Goal: Task Accomplishment & Management: Manage account settings

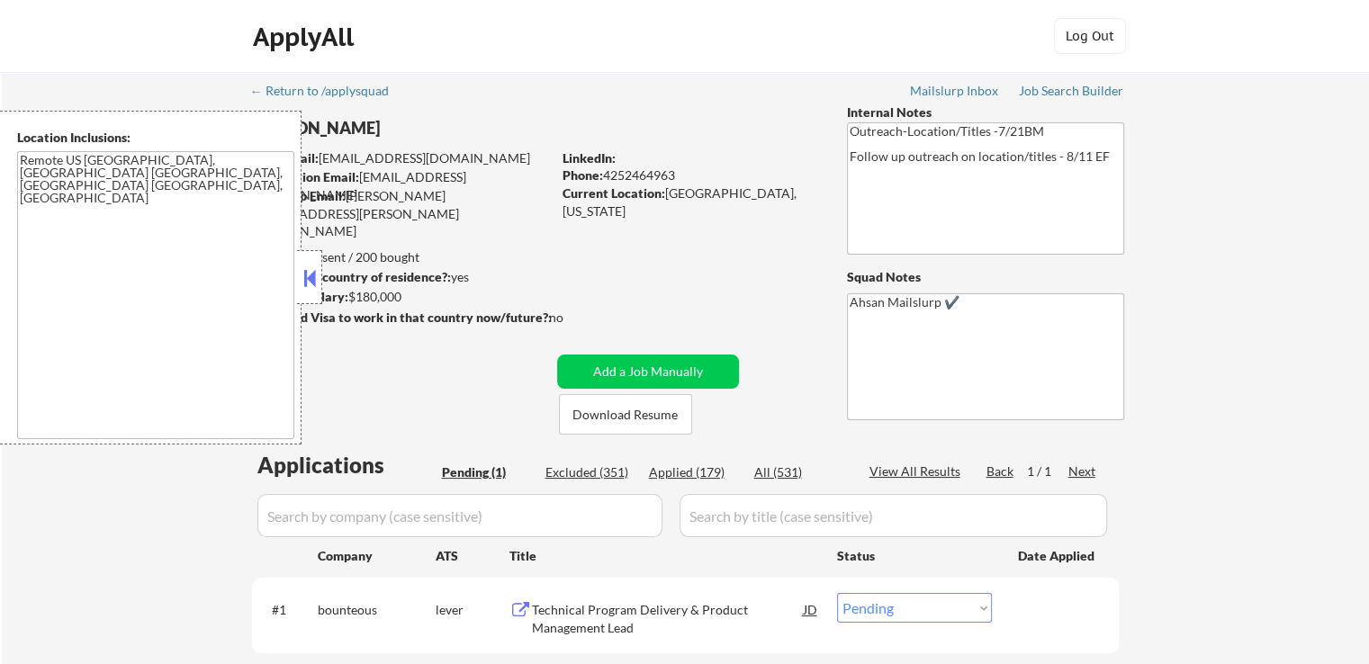
click at [310, 280] on button at bounding box center [310, 278] width 20 height 27
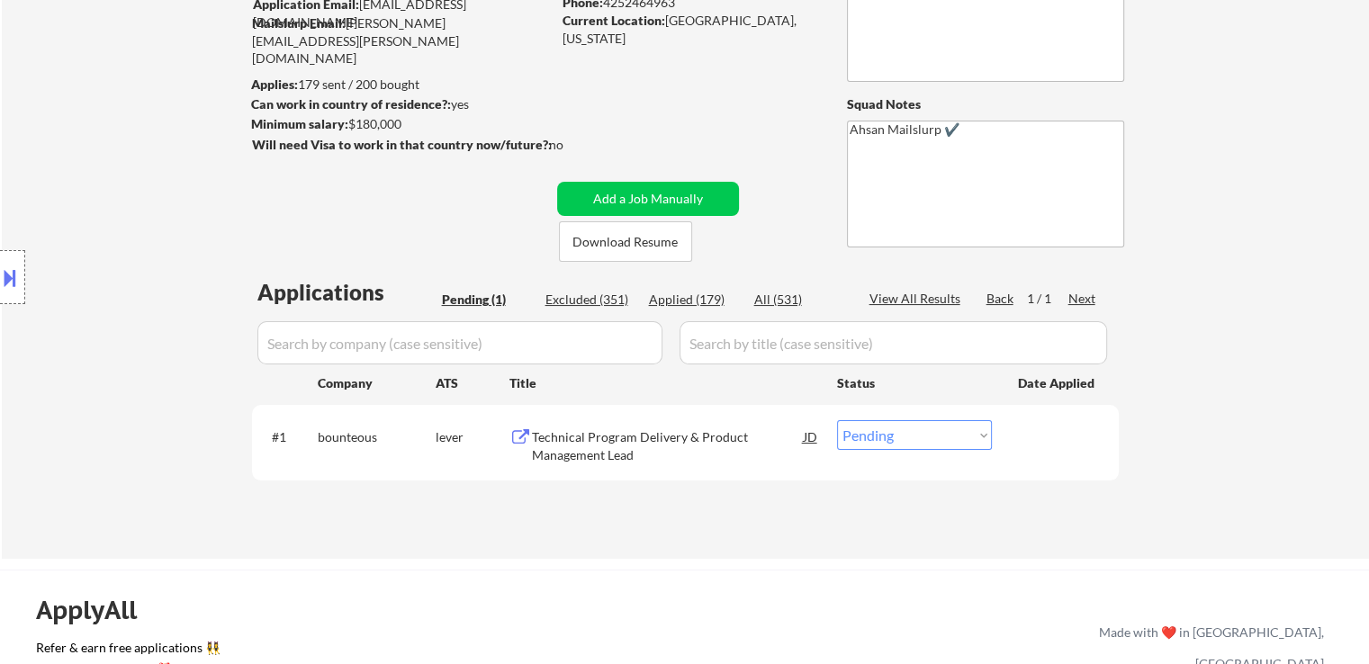
scroll to position [180, 0]
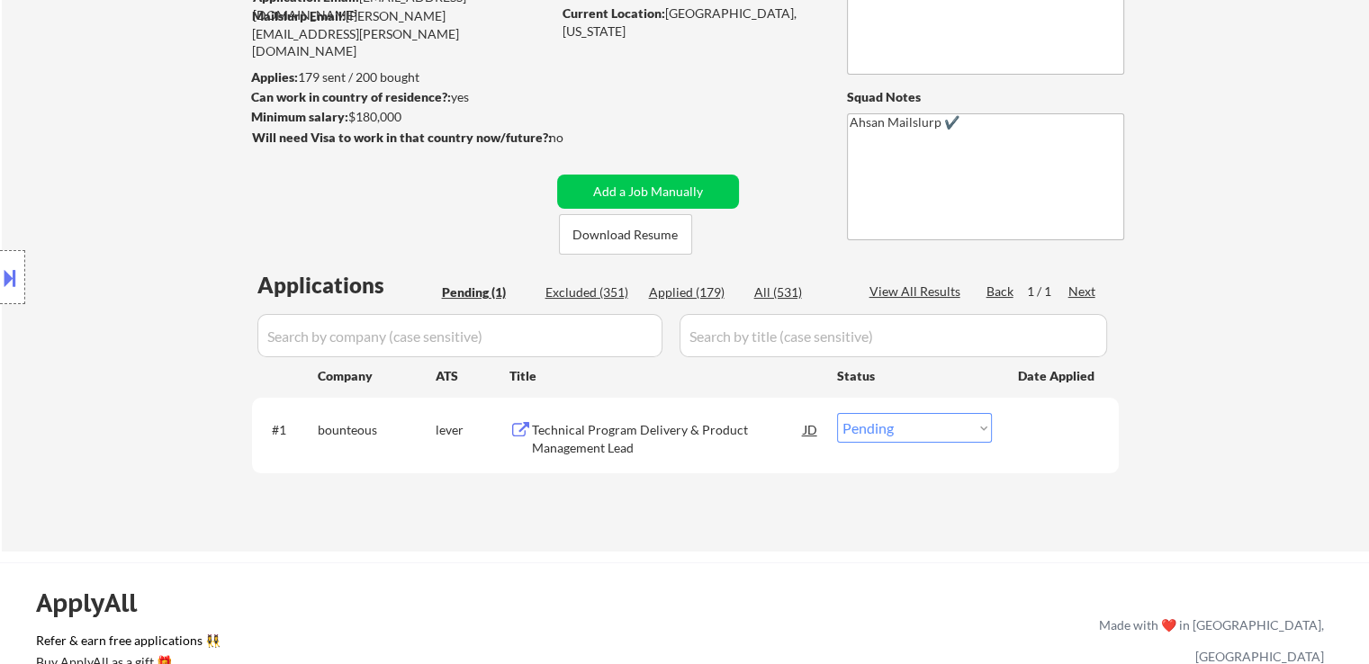
click at [552, 449] on div "Technical Program Delivery & Product Management Lead" at bounding box center [668, 438] width 272 height 35
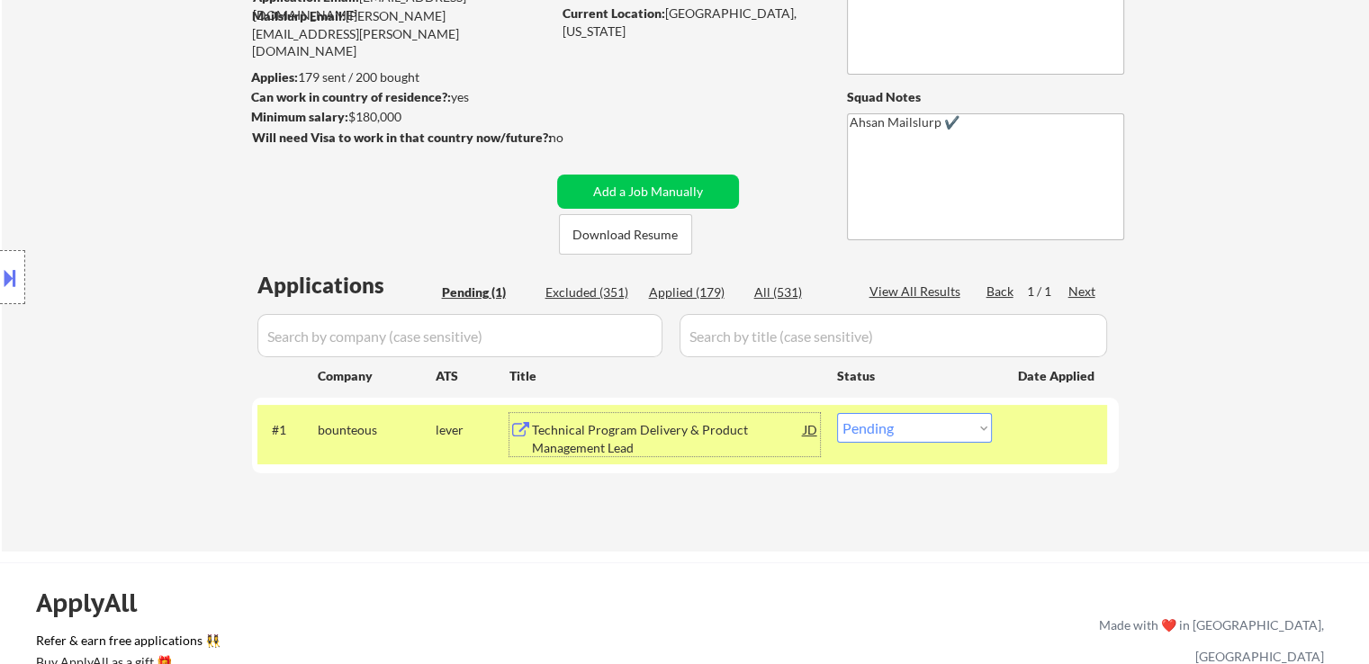
drag, startPoint x: 888, startPoint y: 433, endPoint x: 897, endPoint y: 437, distance: 10.1
click at [893, 435] on select "Choose an option... Pending Applied Excluded (Questions) Excluded (Expired) Exc…" at bounding box center [914, 428] width 155 height 30
select select ""applied""
click at [837, 413] on select "Choose an option... Pending Applied Excluded (Questions) Excluded (Expired) Exc…" at bounding box center [914, 428] width 155 height 30
click at [1233, 388] on div "← Return to /applysquad Mailslurp Inbox Job Search Builder [PERSON_NAME] User E…" at bounding box center [685, 222] width 1367 height 660
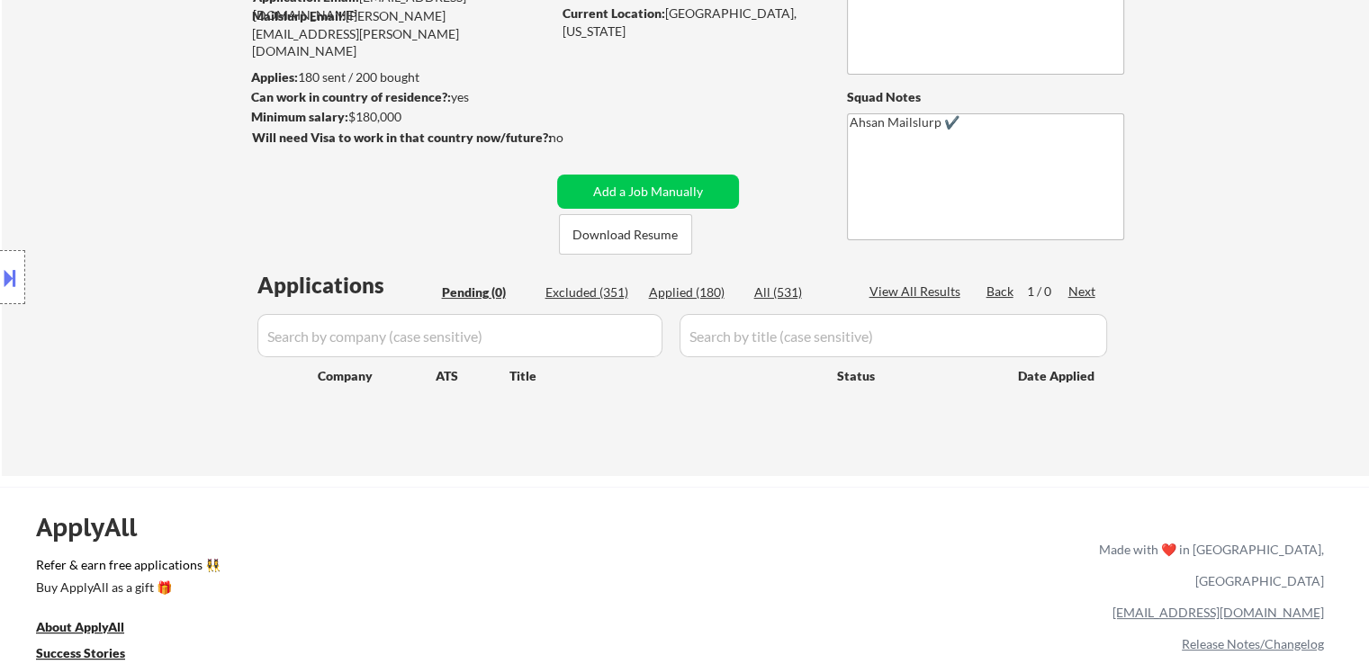
click at [1242, 199] on div "← Return to /applysquad Mailslurp Inbox Job Search Builder [PERSON_NAME] User E…" at bounding box center [685, 184] width 1367 height 584
